Goal: Information Seeking & Learning: Check status

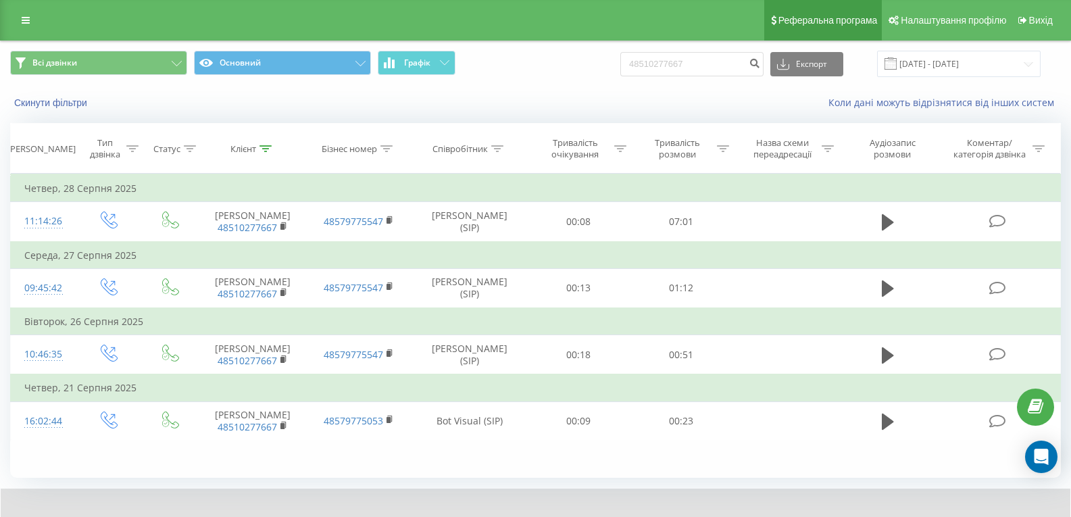
type input "48510277667"
click at [709, 70] on input "48510277667" at bounding box center [692, 64] width 143 height 24
click at [710, 64] on input "48510277667" at bounding box center [692, 64] width 143 height 24
click at [760, 59] on icon "submit" at bounding box center [754, 61] width 11 height 8
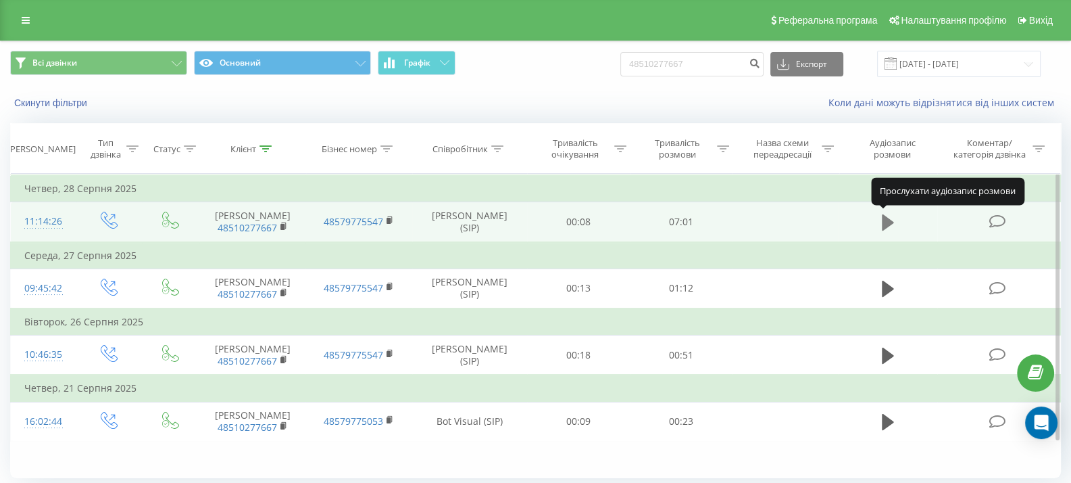
click at [886, 223] on icon at bounding box center [888, 222] width 12 height 16
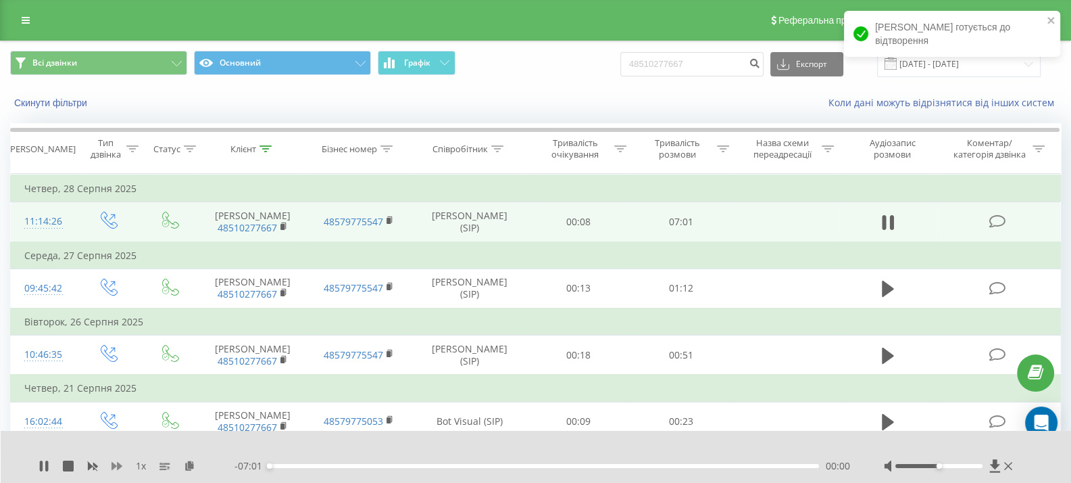
click at [113, 464] on icon at bounding box center [117, 466] width 11 height 8
click at [114, 465] on icon at bounding box center [117, 466] width 11 height 8
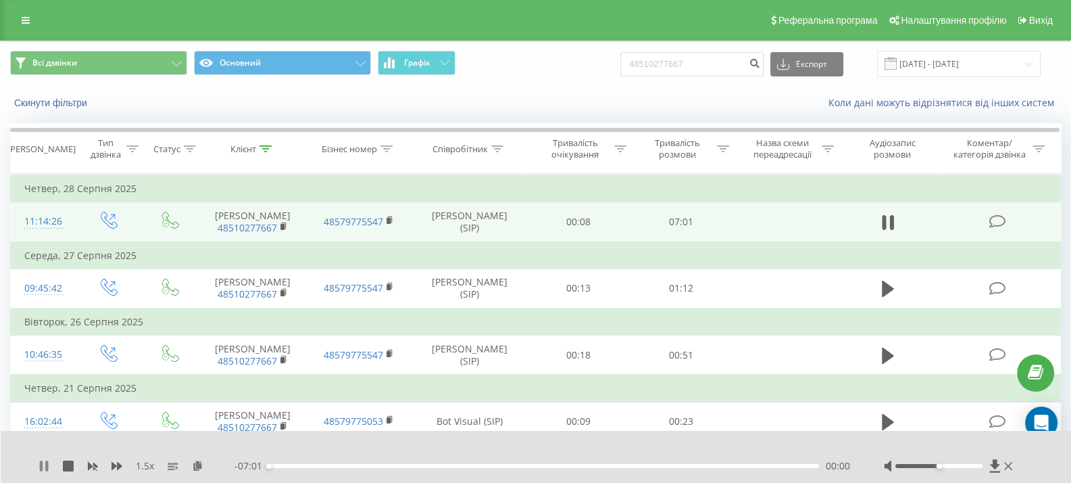
click at [45, 461] on icon at bounding box center [44, 465] width 11 height 11
click at [43, 463] on icon at bounding box center [44, 465] width 8 height 11
click at [46, 470] on icon at bounding box center [46, 465] width 3 height 11
drag, startPoint x: 942, startPoint y: 466, endPoint x: 993, endPoint y: 473, distance: 51.9
click at [993, 473] on div "1.5 x - 06:09 00:52 00:52" at bounding box center [536, 457] width 1071 height 52
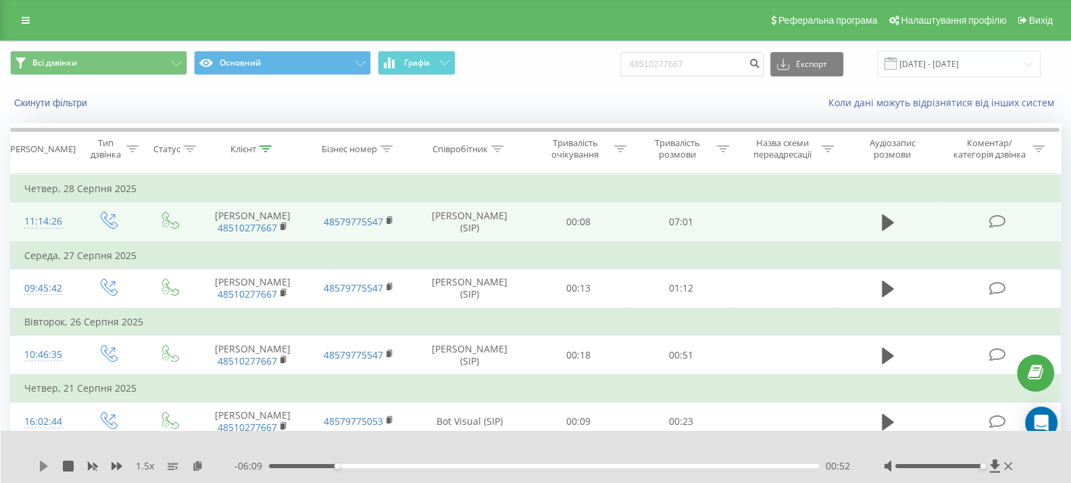
click at [41, 467] on icon at bounding box center [44, 465] width 8 height 11
drag, startPoint x: 372, startPoint y: 463, endPoint x: 381, endPoint y: 465, distance: 9.0
click at [373, 464] on div "01:12" at bounding box center [544, 466] width 550 height 4
click at [399, 464] on div "01:39" at bounding box center [544, 466] width 550 height 4
click at [416, 465] on div "01:42" at bounding box center [544, 466] width 550 height 4
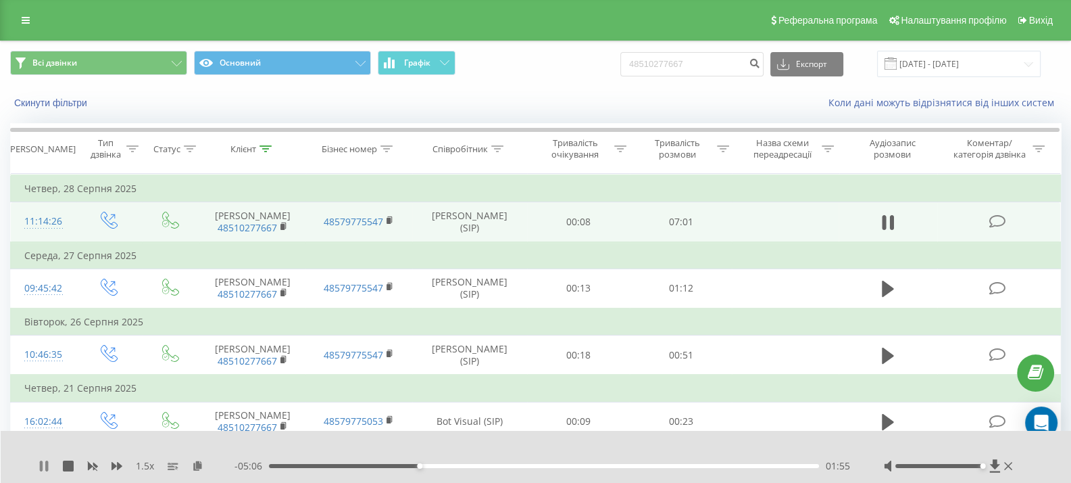
click at [47, 468] on icon at bounding box center [46, 465] width 3 height 11
click at [43, 468] on icon at bounding box center [44, 465] width 8 height 11
click at [448, 466] on div "01:57" at bounding box center [544, 466] width 550 height 4
click at [498, 467] on div "02:17" at bounding box center [544, 466] width 550 height 4
click at [533, 466] on div "02:57" at bounding box center [544, 466] width 550 height 4
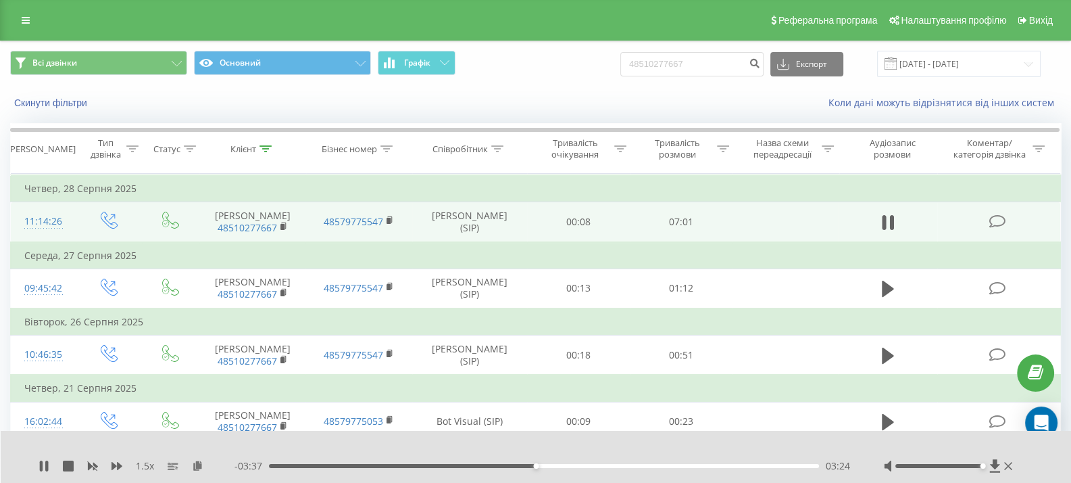
click at [564, 468] on div "- 03:37 03:24 03:24" at bounding box center [543, 466] width 616 height 14
click at [560, 467] on div "03:25" at bounding box center [544, 466] width 550 height 4
click at [48, 465] on icon at bounding box center [46, 465] width 3 height 11
